Goal: Task Accomplishment & Management: Use online tool/utility

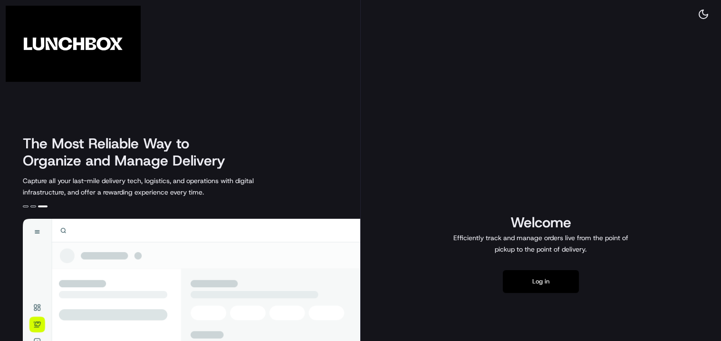
click at [554, 279] on button "Log in" at bounding box center [541, 281] width 76 height 23
